Goal: Use online tool/utility: Utilize a website feature to perform a specific function

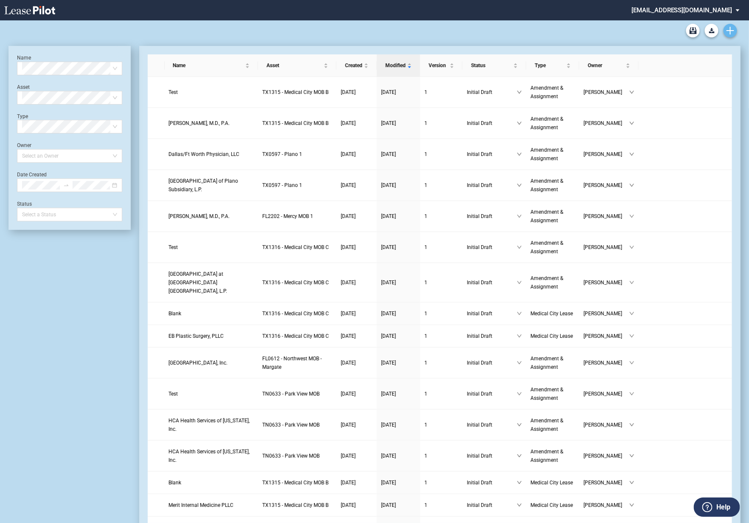
click at [735, 27] on link "Create new document" at bounding box center [731, 31] width 14 height 14
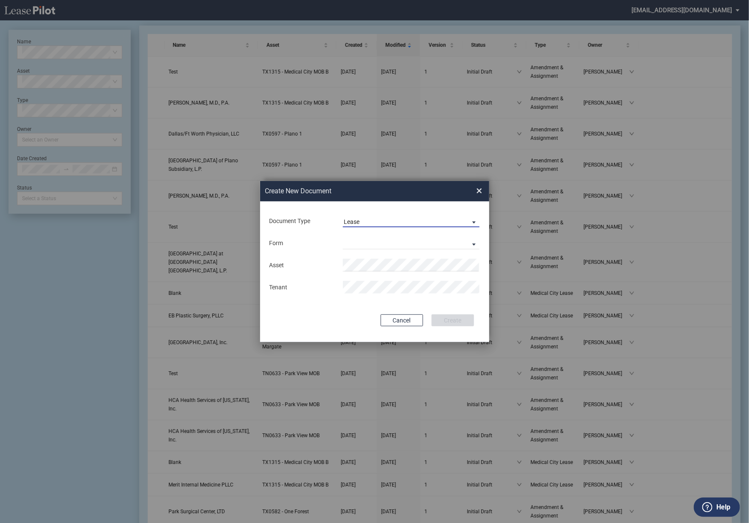
click at [352, 222] on div "Lease" at bounding box center [352, 221] width 16 height 7
click at [354, 242] on div "Amendment" at bounding box center [362, 241] width 37 height 9
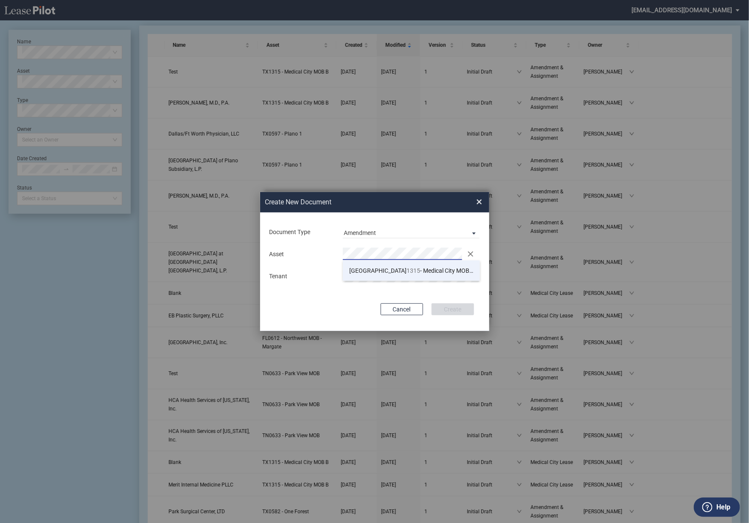
click at [407, 270] on span "1315" at bounding box center [414, 270] width 14 height 7
click at [408, 306] on button "Cancel" at bounding box center [402, 309] width 42 height 12
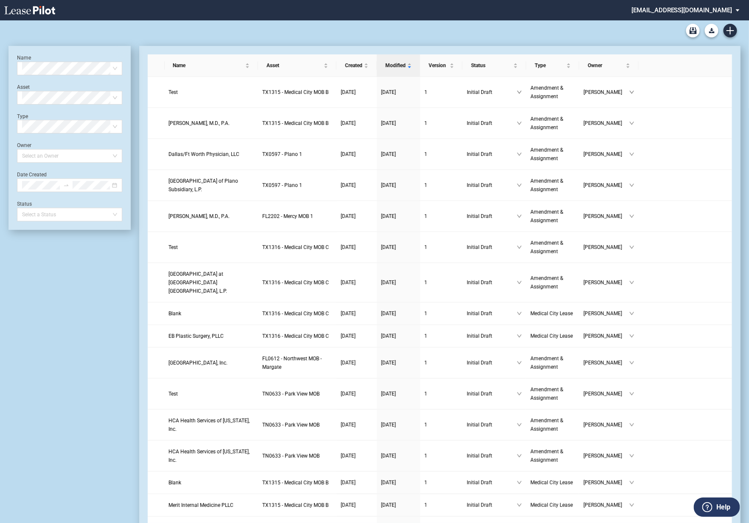
scroll to position [20, 0]
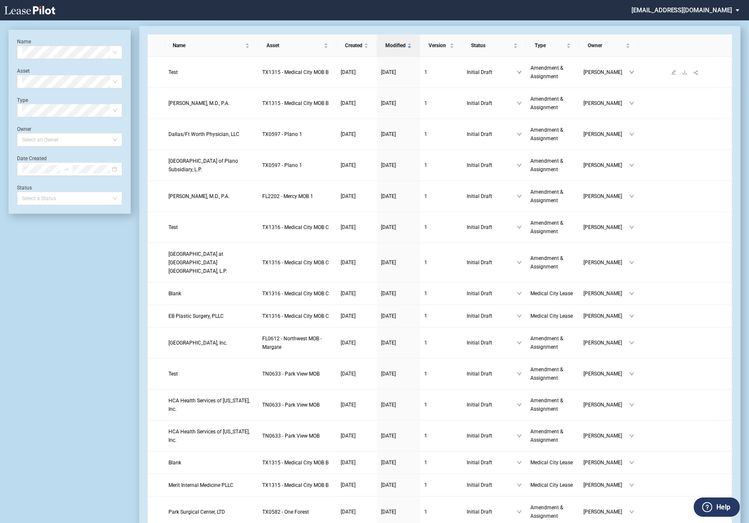
click at [176, 71] on span "Test" at bounding box center [173, 72] width 9 height 6
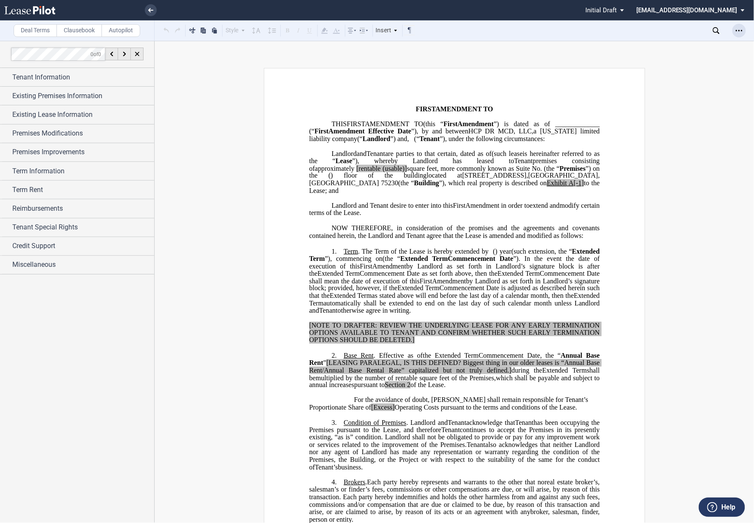
click at [737, 27] on icon "Open Lease options menu" at bounding box center [738, 30] width 7 height 7
click at [670, 105] on div "Compare" at bounding box center [690, 108] width 104 height 7
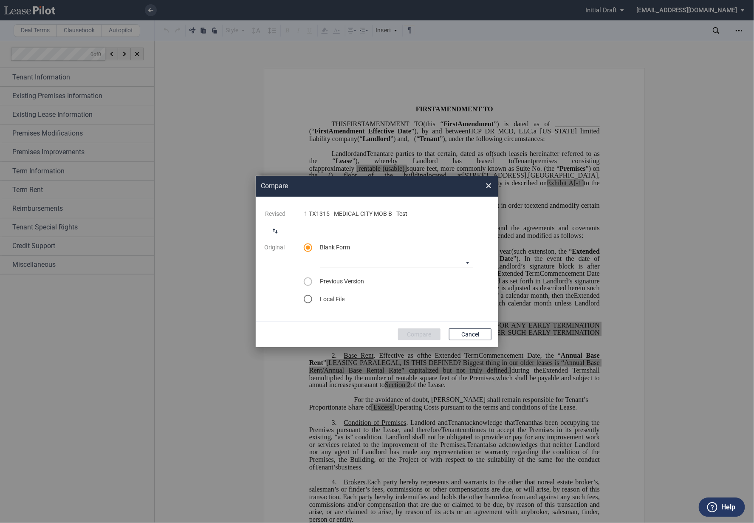
click at [273, 226] on md-icon "switch comparison direction" at bounding box center [275, 231] width 10 height 10
click at [310, 299] on div "select word doc" at bounding box center [308, 299] width 8 height 8
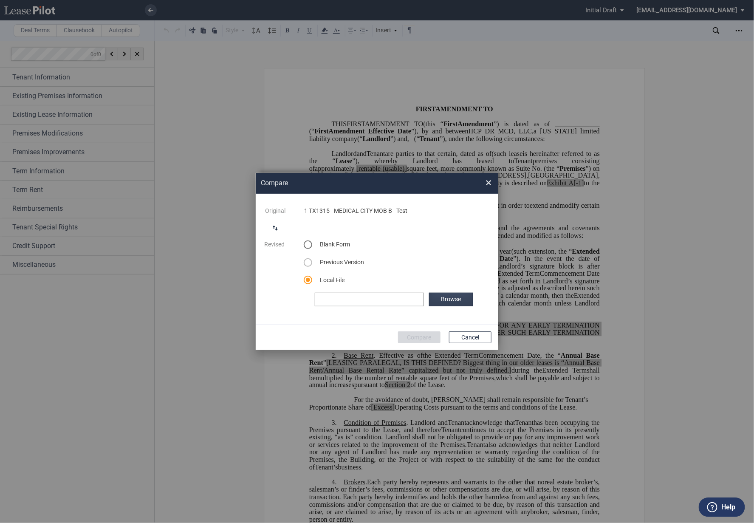
click at [455, 295] on label "Browse" at bounding box center [451, 300] width 44 height 14
click at [413, 341] on button "Compare" at bounding box center [419, 337] width 42 height 12
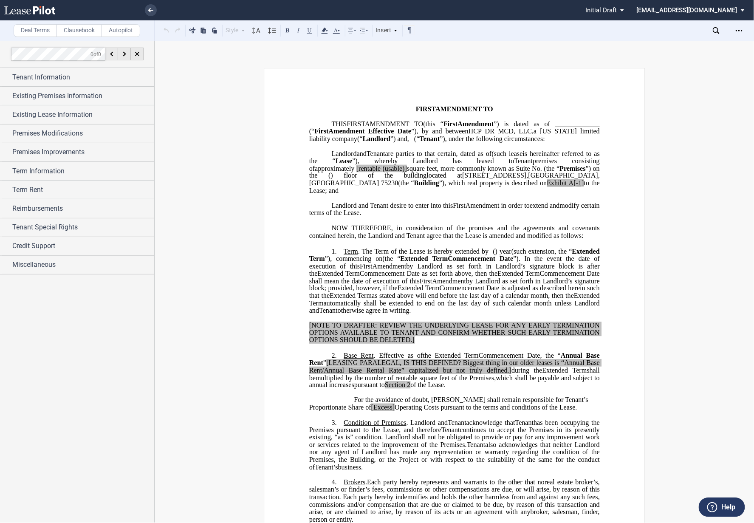
click at [736, 33] on div "Open Lease options menu" at bounding box center [739, 31] width 14 height 14
click at [685, 106] on div "Compare" at bounding box center [690, 108] width 104 height 7
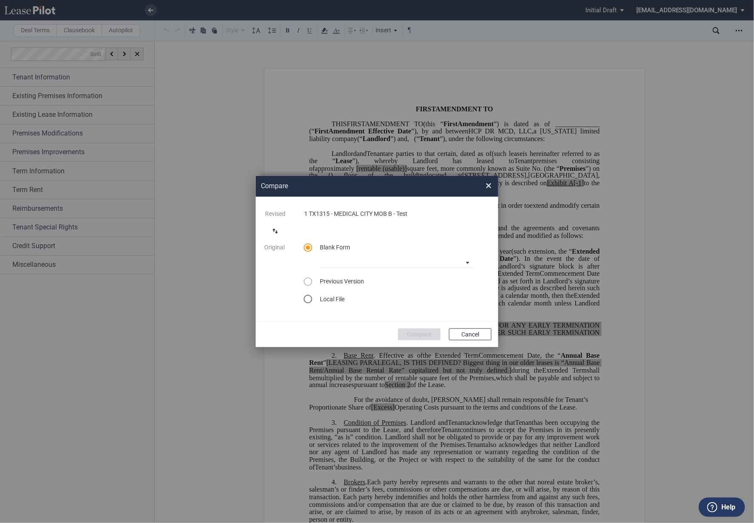
click at [308, 298] on div "select word doc" at bounding box center [308, 299] width 8 height 8
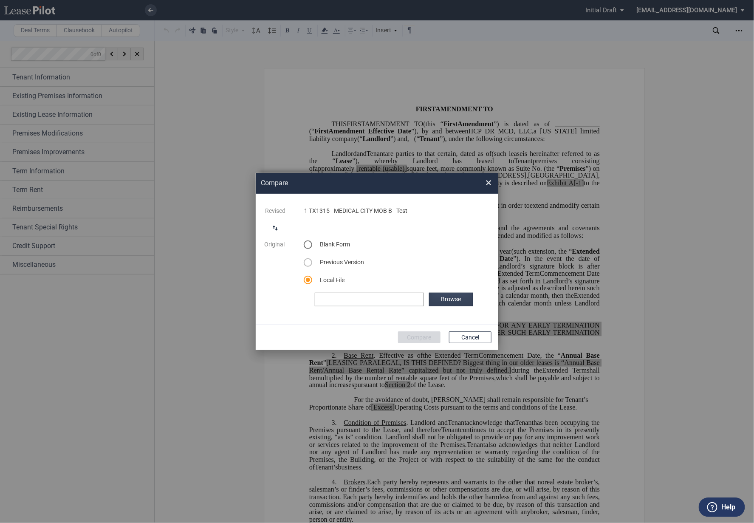
click at [437, 296] on label "Browse" at bounding box center [451, 300] width 44 height 14
click at [422, 338] on button "Compare" at bounding box center [419, 337] width 42 height 12
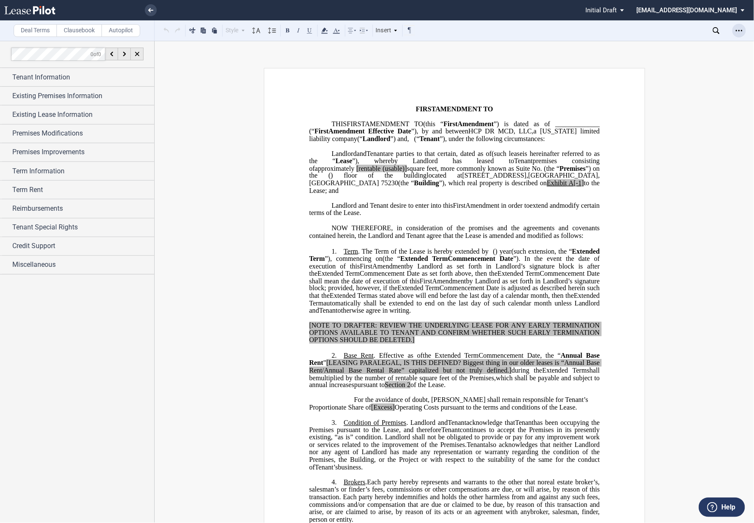
click at [744, 26] on div "Open Lease options menu" at bounding box center [739, 31] width 14 height 14
click at [676, 111] on div "Compare" at bounding box center [690, 108] width 104 height 7
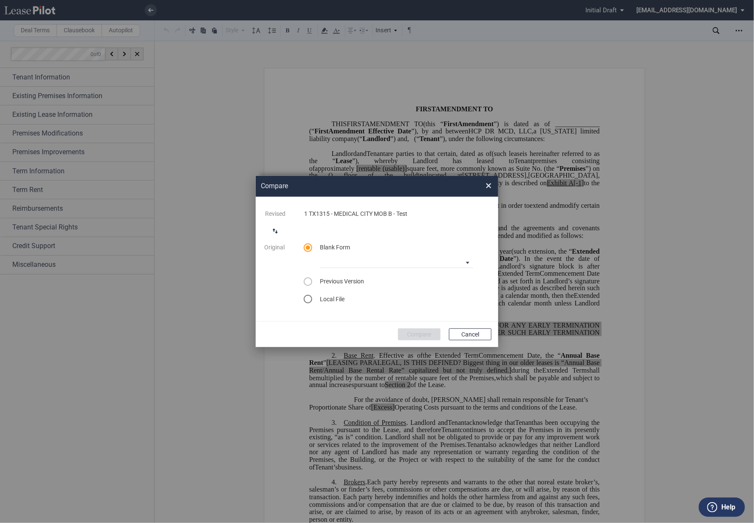
click at [308, 300] on div "select word doc" at bounding box center [308, 299] width 8 height 8
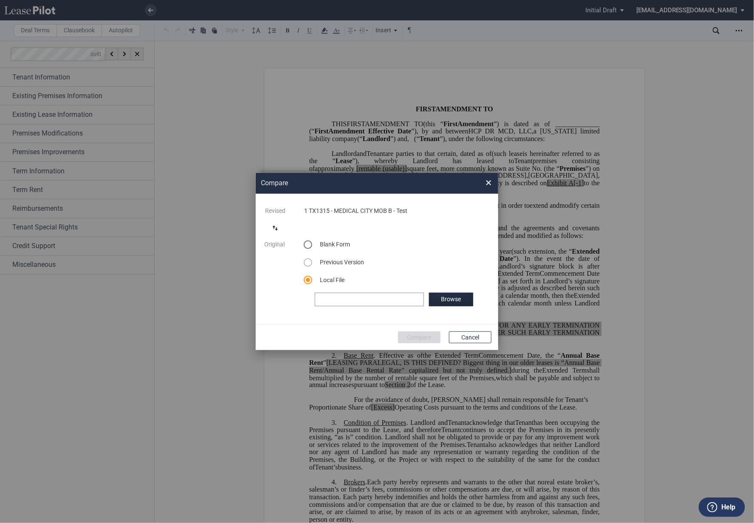
drag, startPoint x: 276, startPoint y: 231, endPoint x: 323, endPoint y: 262, distance: 56.5
click at [275, 231] on md-icon "switch comparison direction" at bounding box center [275, 228] width 10 height 10
click at [465, 299] on label "Browse" at bounding box center [451, 300] width 44 height 14
click at [422, 338] on button "Compare" at bounding box center [419, 337] width 42 height 12
